Goal: Navigation & Orientation: Find specific page/section

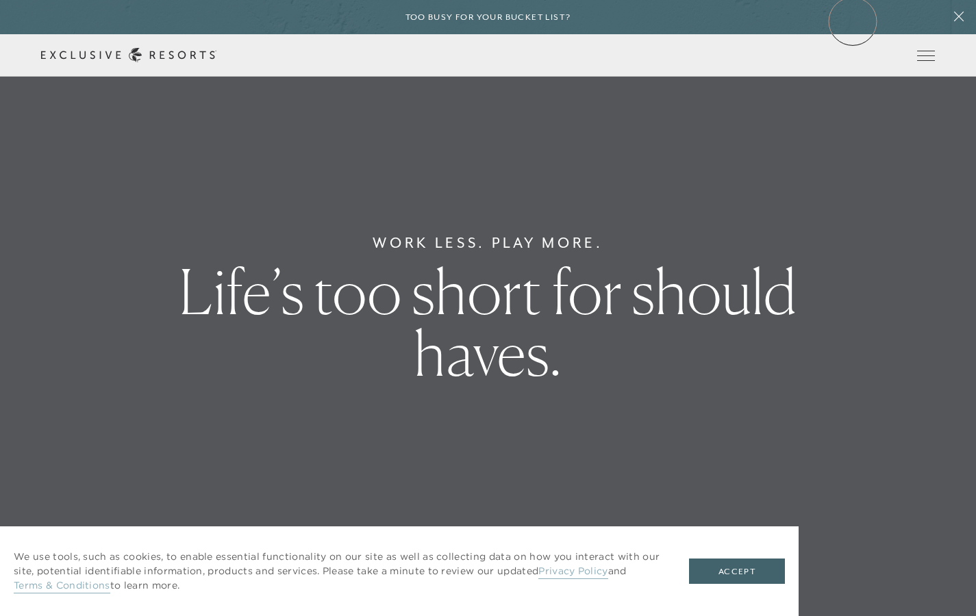
click at [853, 21] on div "Too busy for your bucket list?" at bounding box center [488, 17] width 976 height 34
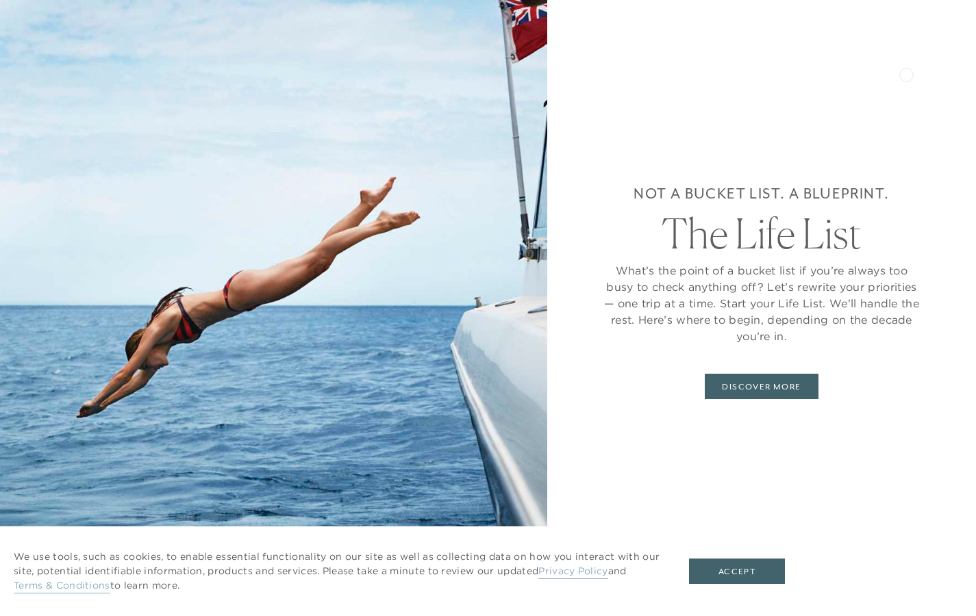
click at [906, 73] on div "Not a bucket list. A blueprint. The Life List What’s the point of a bucket list…" at bounding box center [761, 291] width 319 height 473
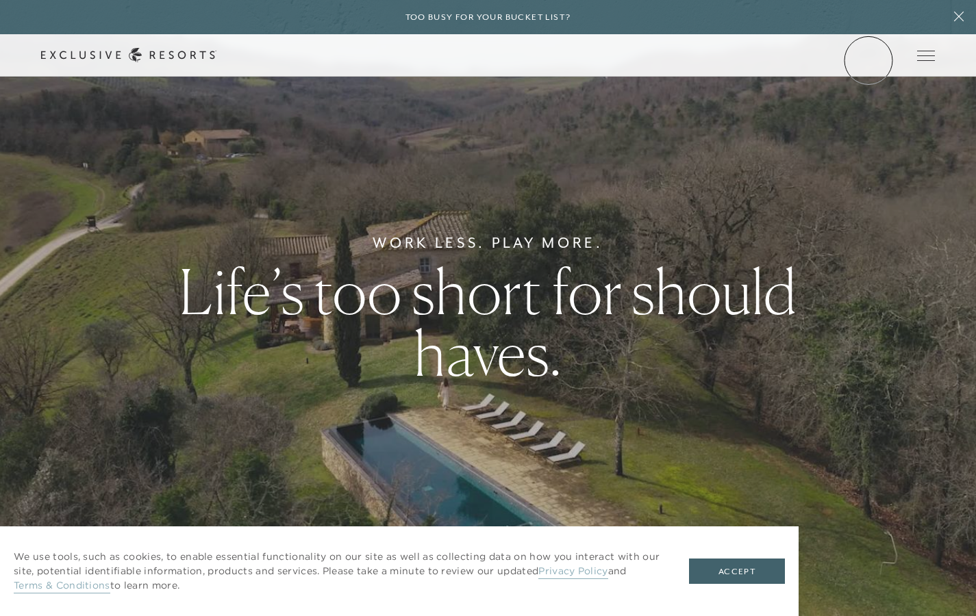
click at [0, 0] on link "Member Login" at bounding box center [0, 0] width 0 height 0
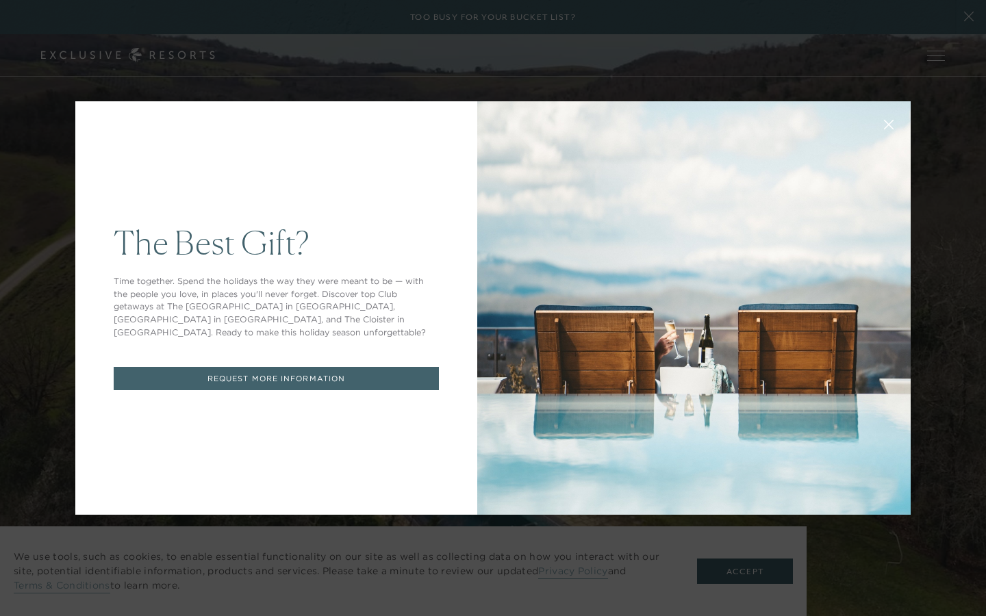
click at [887, 125] on icon at bounding box center [889, 125] width 10 height 10
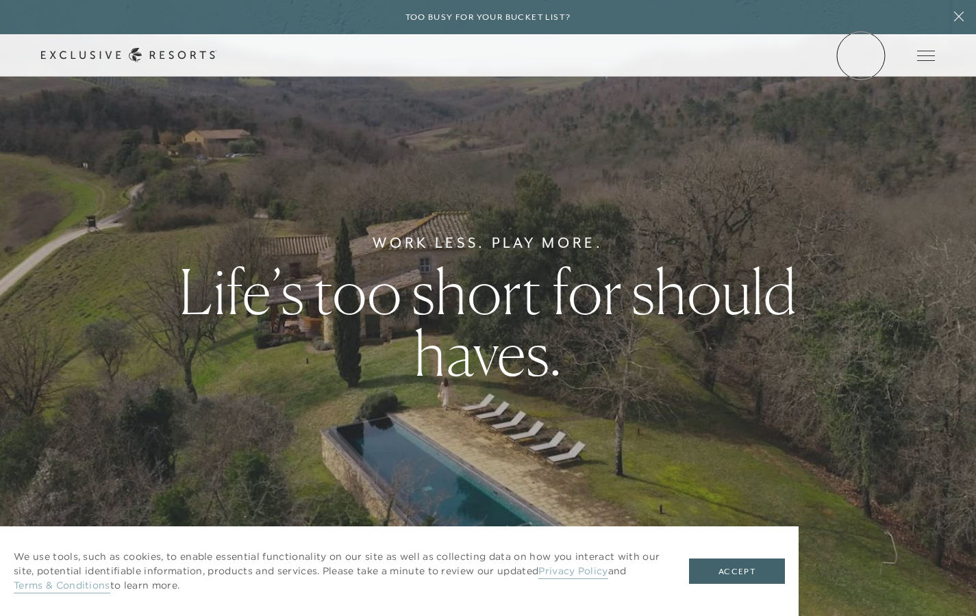
click at [0, 0] on link "Member Login" at bounding box center [0, 0] width 0 height 0
